Goal: Information Seeking & Learning: Learn about a topic

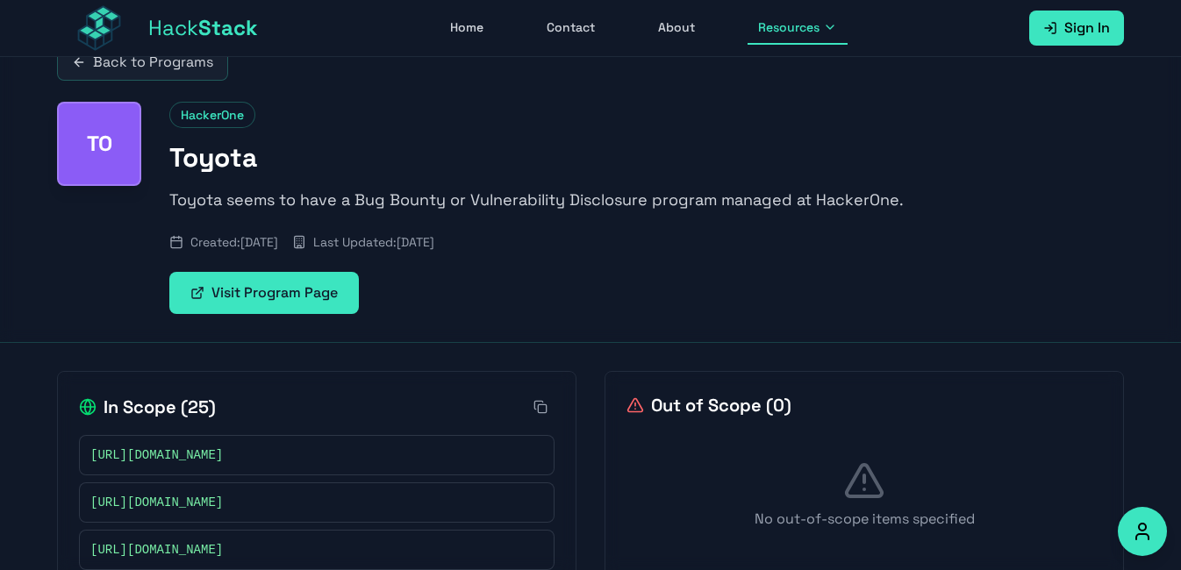
scroll to position [11, 0]
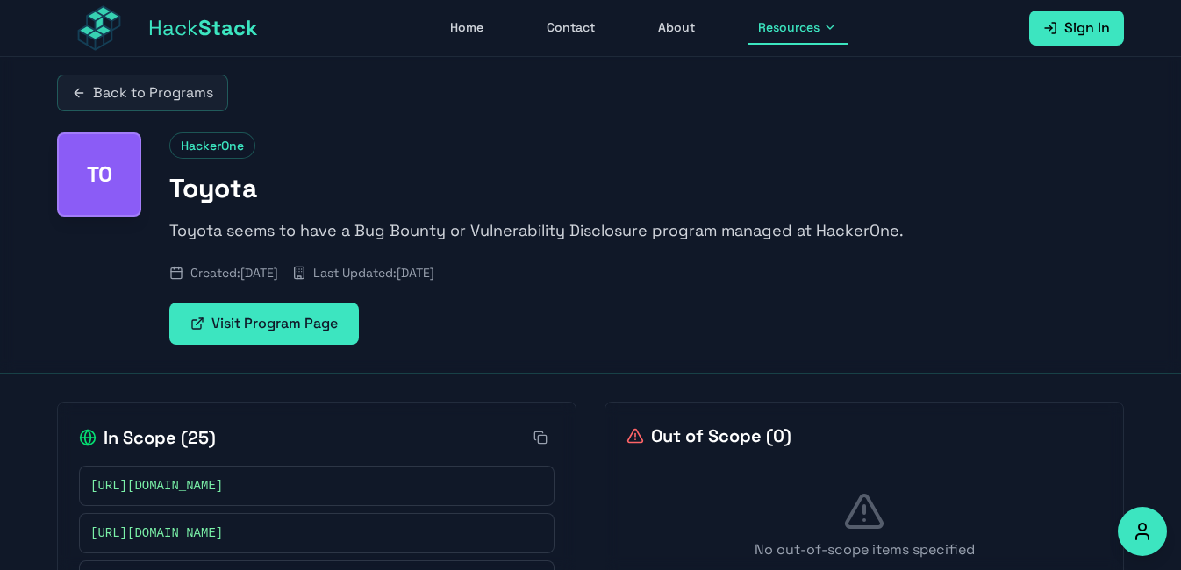
click at [310, 221] on p "Toyota seems to have a Bug Bounty or Vulnerability Disclosure program managed a…" at bounding box center [646, 230] width 954 height 25
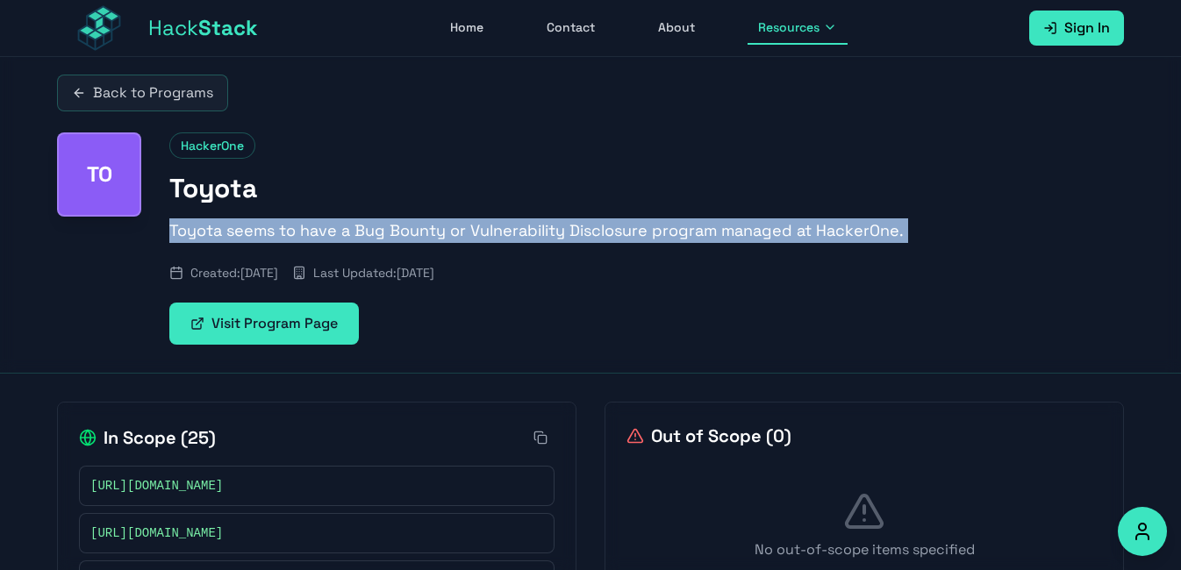
click at [310, 221] on p "Toyota seems to have a Bug Bounty or Vulnerability Disclosure program managed a…" at bounding box center [646, 230] width 954 height 25
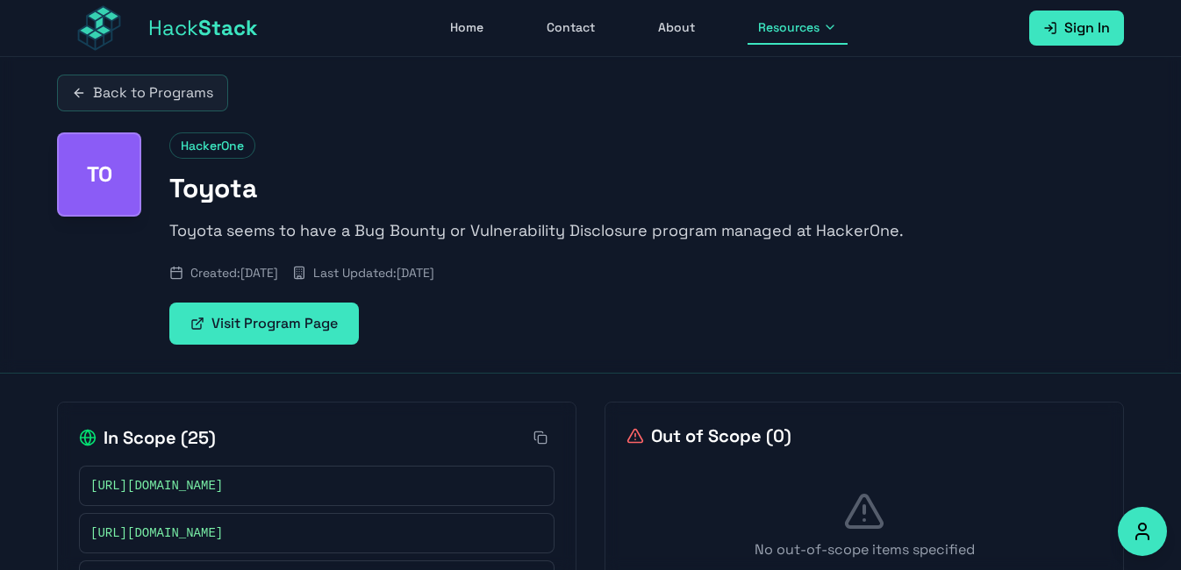
drag, startPoint x: 310, startPoint y: 221, endPoint x: 411, endPoint y: 252, distance: 105.5
click at [418, 247] on div "HackerOne Toyota Toyota seems to have a Bug Bounty or Vulnerability Disclosure …" at bounding box center [646, 238] width 954 height 212
click at [297, 311] on link "Visit Program Page" at bounding box center [263, 324] width 189 height 42
click at [198, 96] on link "Back to Programs" at bounding box center [142, 93] width 171 height 37
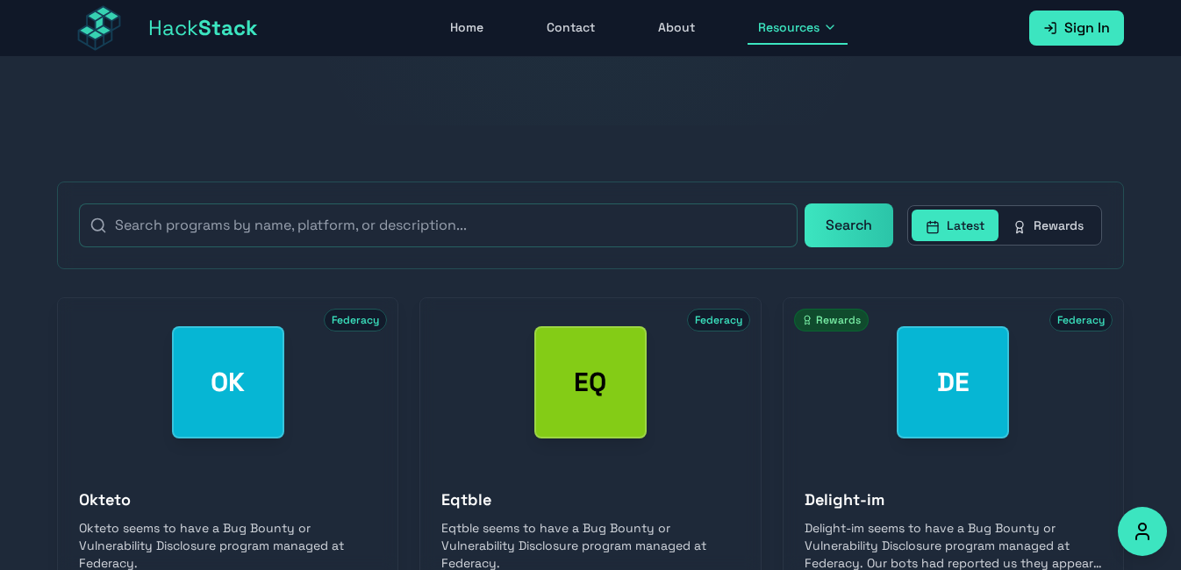
scroll to position [97, 0]
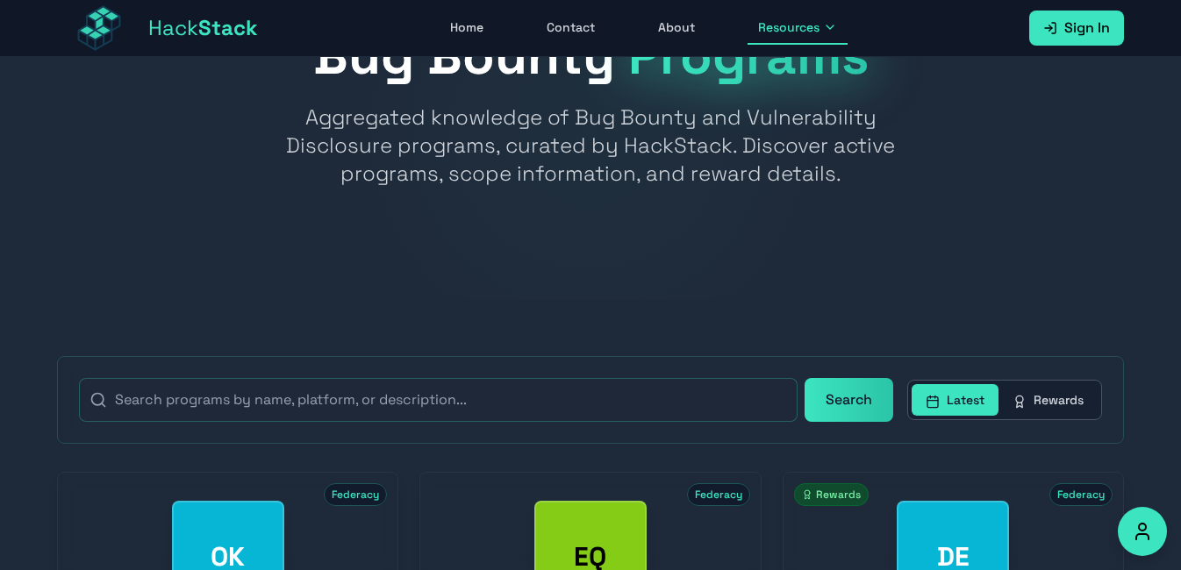
click at [1035, 395] on button "Rewards" at bounding box center [1047, 400] width 99 height 32
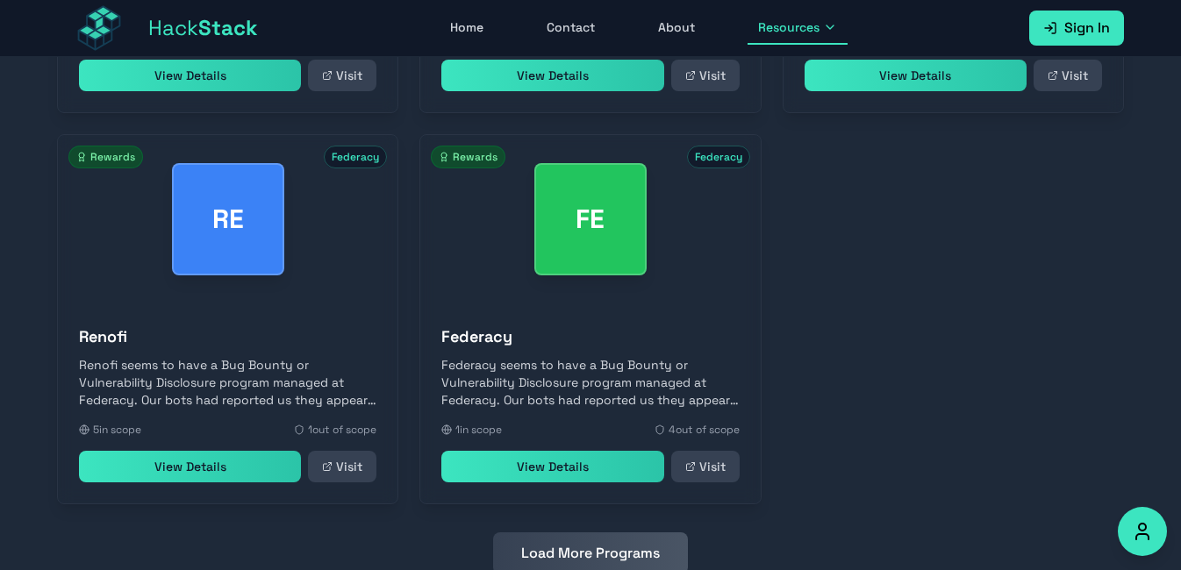
scroll to position [887, 0]
